Goal: Task Accomplishment & Management: Use online tool/utility

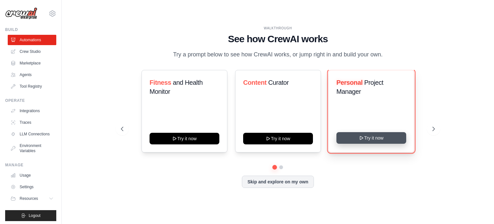
click at [363, 139] on icon at bounding box center [361, 137] width 5 height 5
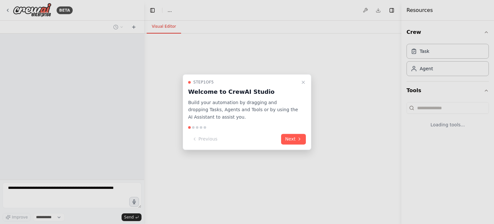
select select "****"
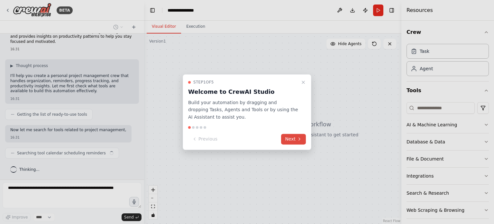
scroll to position [22, 0]
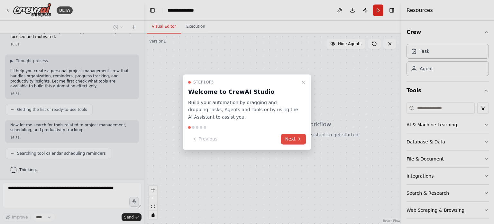
click at [289, 137] on button "Next" at bounding box center [293, 139] width 25 height 11
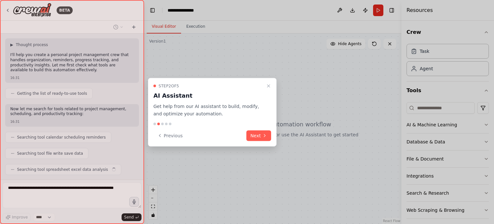
scroll to position [54, 0]
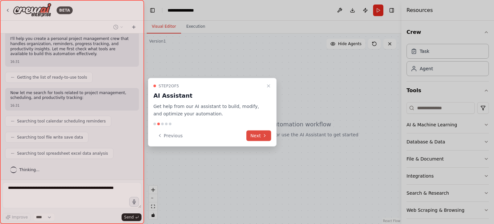
click at [258, 134] on button "Next" at bounding box center [259, 135] width 25 height 11
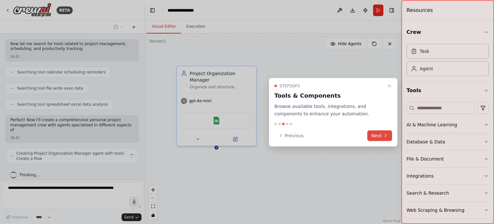
scroll to position [108, 0]
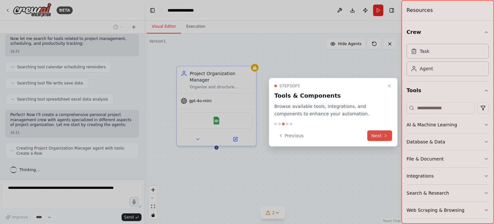
click at [378, 135] on button "Next" at bounding box center [380, 135] width 25 height 11
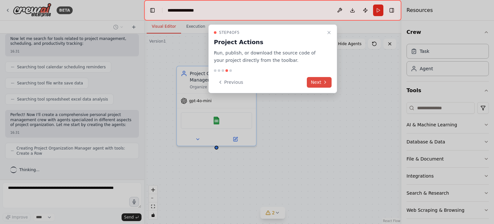
scroll to position [129, 0]
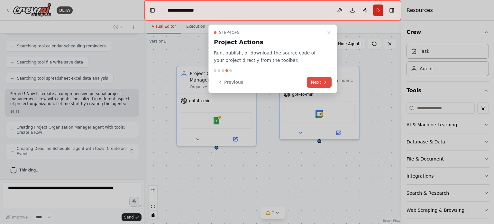
click at [321, 81] on button "Next" at bounding box center [319, 82] width 25 height 11
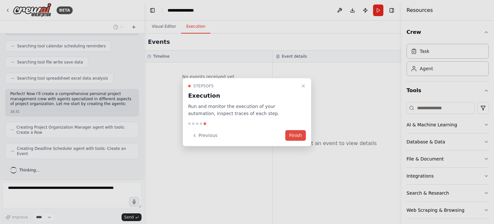
scroll to position [124, 0]
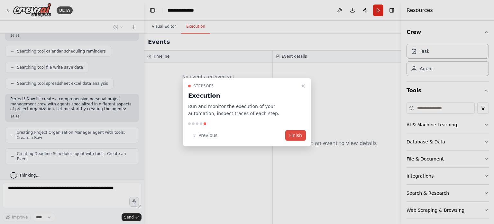
click at [294, 134] on button "Finish" at bounding box center [295, 135] width 21 height 11
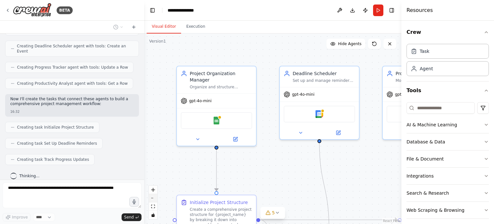
scroll to position [247, 0]
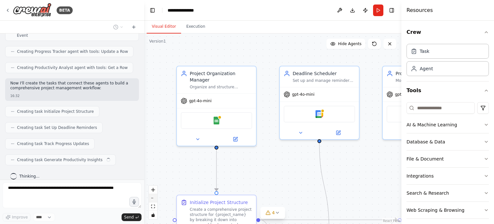
click at [154, 198] on button "zoom out" at bounding box center [153, 198] width 8 height 8
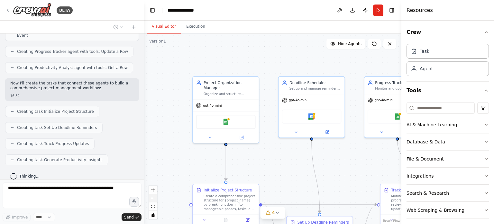
click at [154, 198] on button "zoom out" at bounding box center [153, 198] width 8 height 8
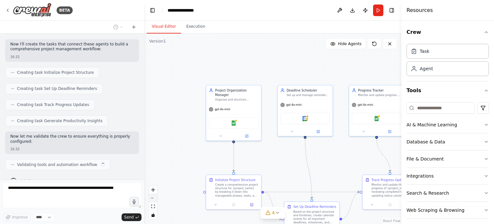
scroll to position [291, 0]
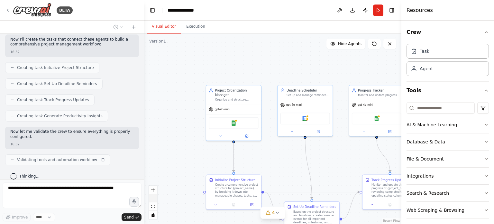
click at [154, 198] on button "zoom out" at bounding box center [153, 198] width 8 height 8
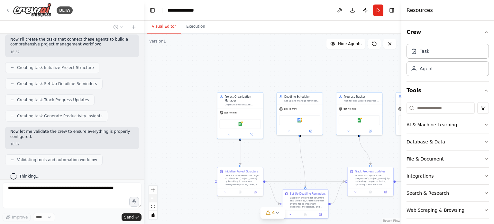
click at [154, 198] on button "zoom out" at bounding box center [153, 198] width 8 height 8
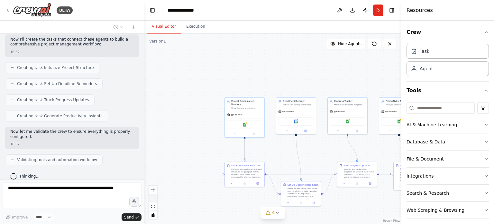
scroll to position [330, 0]
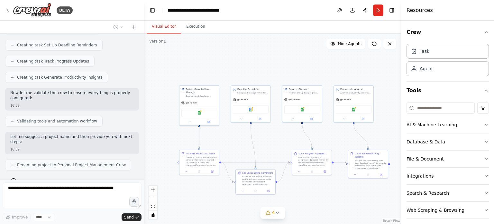
drag, startPoint x: 327, startPoint y: 78, endPoint x: 282, endPoint y: 66, distance: 46.9
click at [282, 66] on div ".deletable-edge-delete-btn { width: 20px; height: 20px; border: 0px solid #ffff…" at bounding box center [272, 128] width 257 height 190
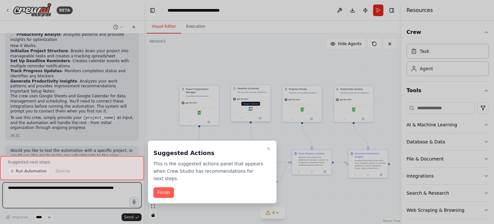
scroll to position [532, 0]
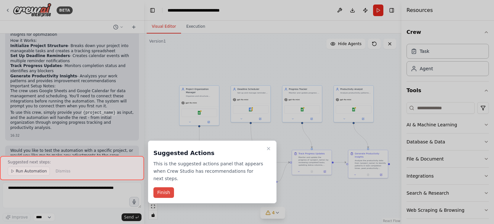
click at [165, 187] on button "Finish" at bounding box center [164, 192] width 21 height 11
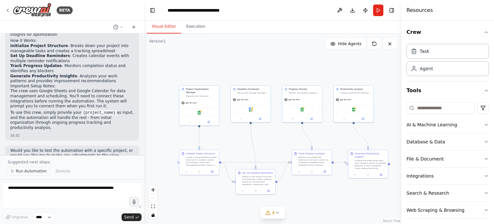
click at [26, 175] on button "Run Automation" at bounding box center [29, 170] width 42 height 9
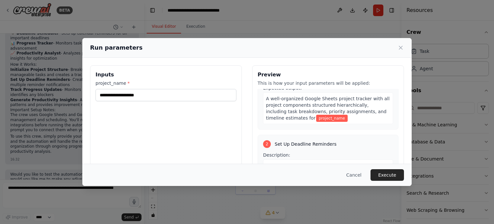
scroll to position [0, 0]
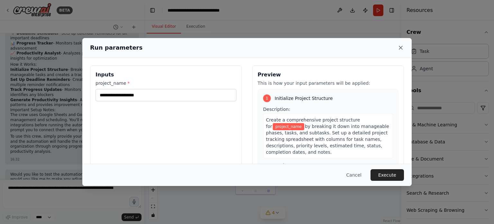
click at [402, 47] on icon at bounding box center [401, 47] width 6 height 6
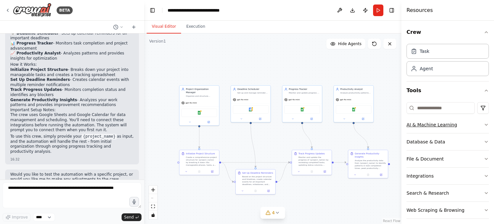
click at [484, 124] on icon "button" at bounding box center [486, 124] width 5 height 5
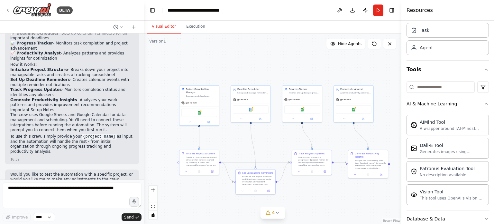
scroll to position [22, 0]
click at [484, 101] on icon "button" at bounding box center [486, 102] width 5 height 5
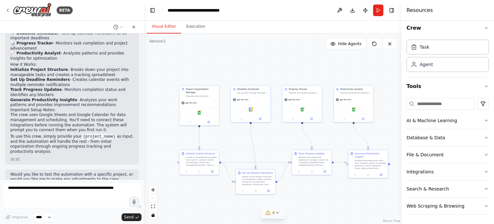
click at [270, 214] on icon at bounding box center [268, 212] width 4 height 4
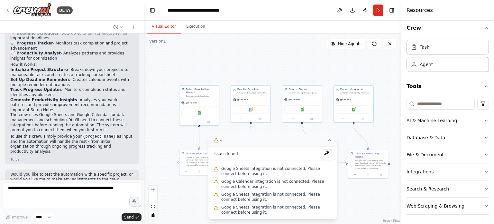
click at [216, 140] on icon at bounding box center [216, 139] width 5 height 5
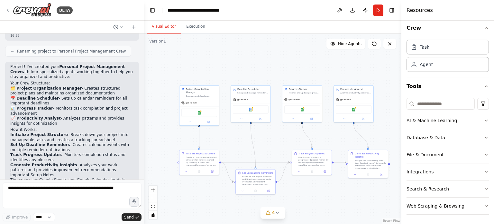
scroll to position [446, 0]
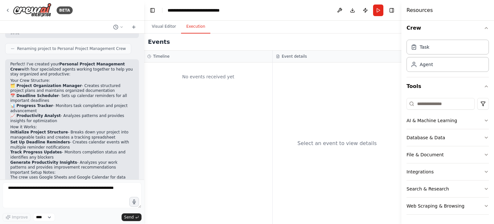
click at [192, 25] on button "Execution" at bounding box center [195, 27] width 29 height 14
click at [194, 76] on div "No events received yet" at bounding box center [208, 77] width 122 height 22
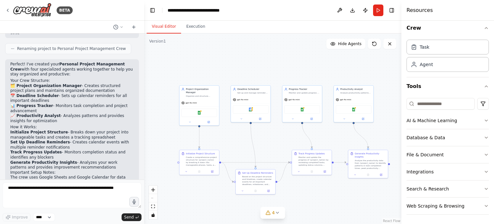
click at [161, 28] on button "Visual Editor" at bounding box center [164, 27] width 34 height 14
click at [200, 110] on img at bounding box center [200, 112] width 4 height 4
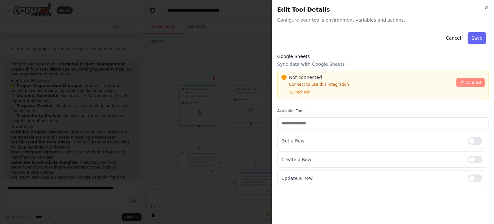
click at [472, 82] on span "Connect" at bounding box center [474, 82] width 16 height 5
click at [466, 82] on button "Connect" at bounding box center [471, 82] width 28 height 9
click at [313, 60] on div "Google Sheets Sync data with Google Sheets Not connected Connect to use this in…" at bounding box center [383, 78] width 212 height 50
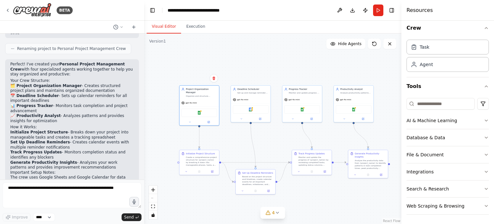
scroll to position [508, 0]
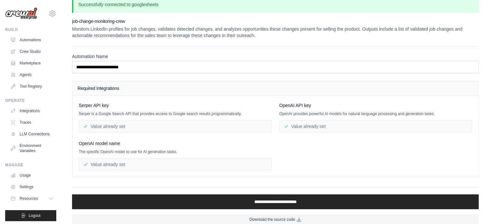
scroll to position [16, 0]
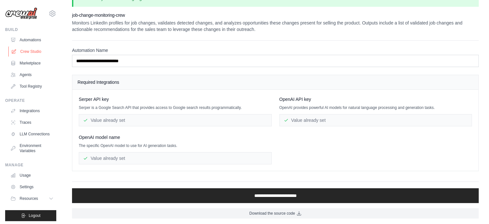
click at [34, 49] on link "Crew Studio" at bounding box center [32, 51] width 49 height 10
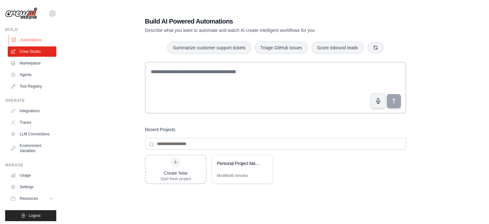
click at [30, 38] on link "Automations" at bounding box center [32, 40] width 49 height 10
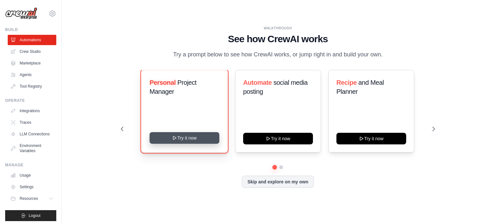
click at [201, 140] on button "Try it now" at bounding box center [185, 138] width 70 height 12
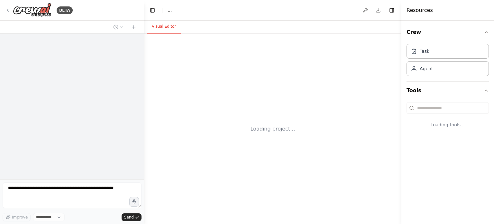
select select "****"
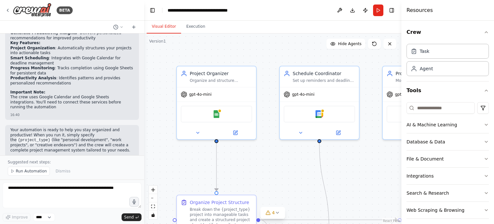
scroll to position [521, 0]
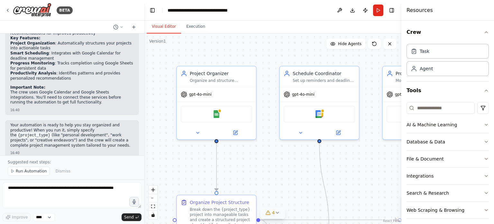
click at [273, 210] on span "4" at bounding box center [273, 212] width 3 height 6
